Goal: Task Accomplishment & Management: Manage account settings

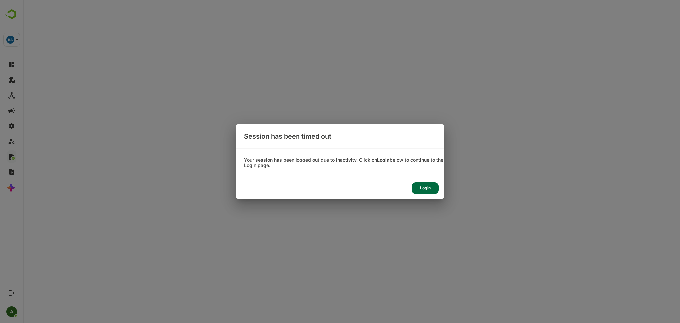
click at [422, 186] on div "Login" at bounding box center [425, 188] width 27 height 12
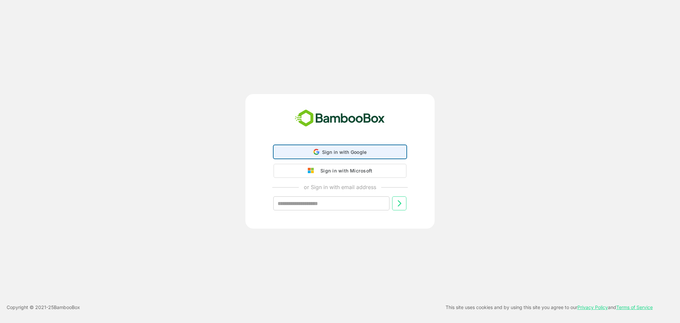
click at [358, 152] on span "Sign in with Google" at bounding box center [344, 152] width 45 height 6
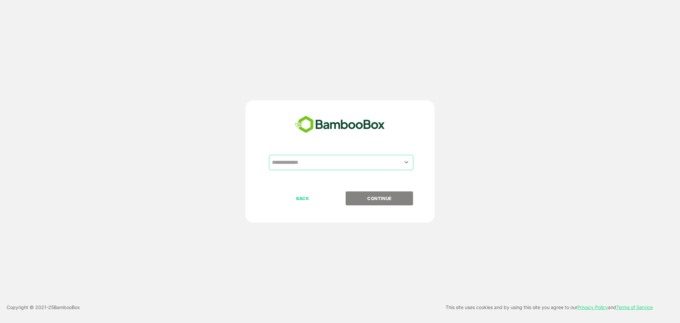
click at [296, 173] on div "​" at bounding box center [339, 173] width 165 height 37
click at [290, 164] on input "text" at bounding box center [341, 162] width 142 height 13
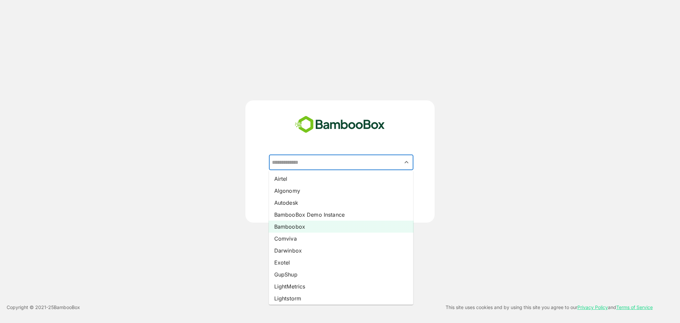
click at [305, 223] on li "Bamboobox" at bounding box center [341, 226] width 144 height 12
type input "*********"
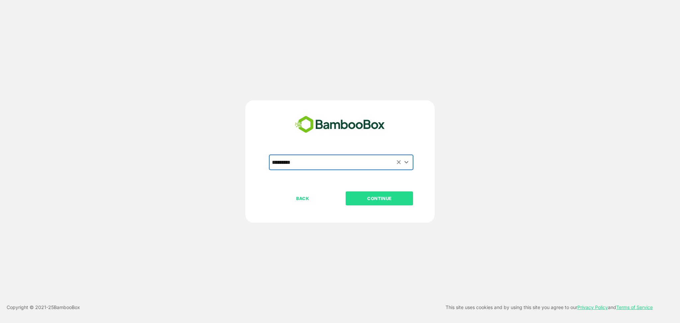
click at [361, 201] on p "CONTINUE" at bounding box center [379, 198] width 66 height 7
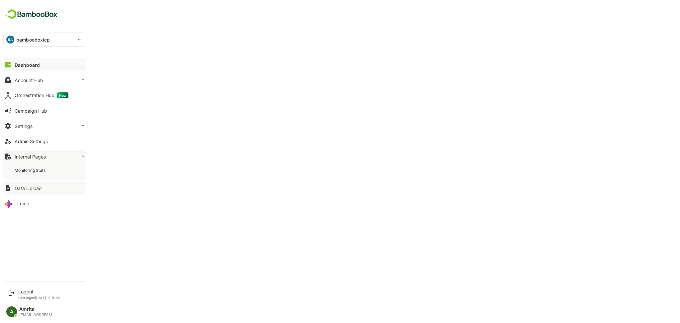
click at [51, 191] on button "Data Upload" at bounding box center [44, 187] width 83 height 13
click at [45, 170] on button "Data Upload" at bounding box center [44, 171] width 83 height 13
click at [18, 76] on button "Account Hub" at bounding box center [44, 79] width 83 height 13
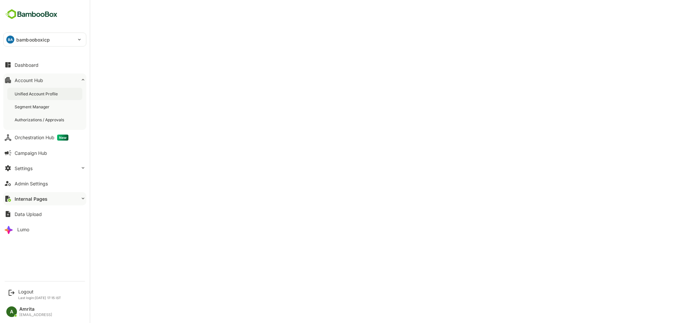
click at [33, 94] on div "Unified Account Profile" at bounding box center [37, 94] width 44 height 6
